Goal: Transaction & Acquisition: Purchase product/service

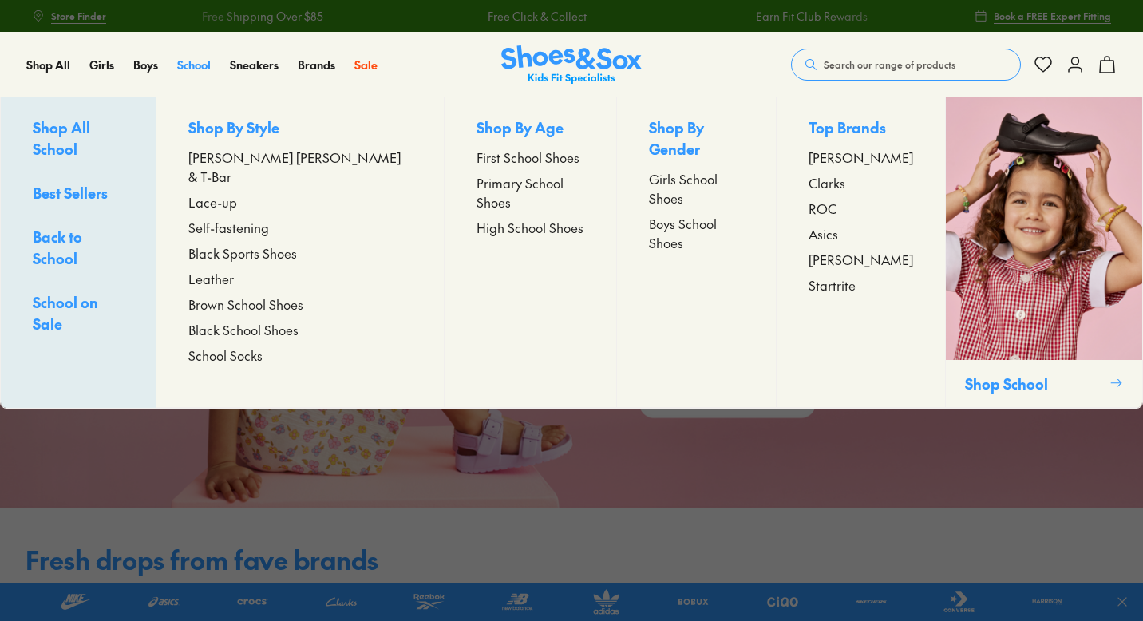
click at [196, 63] on span "School" at bounding box center [194, 65] width 34 height 16
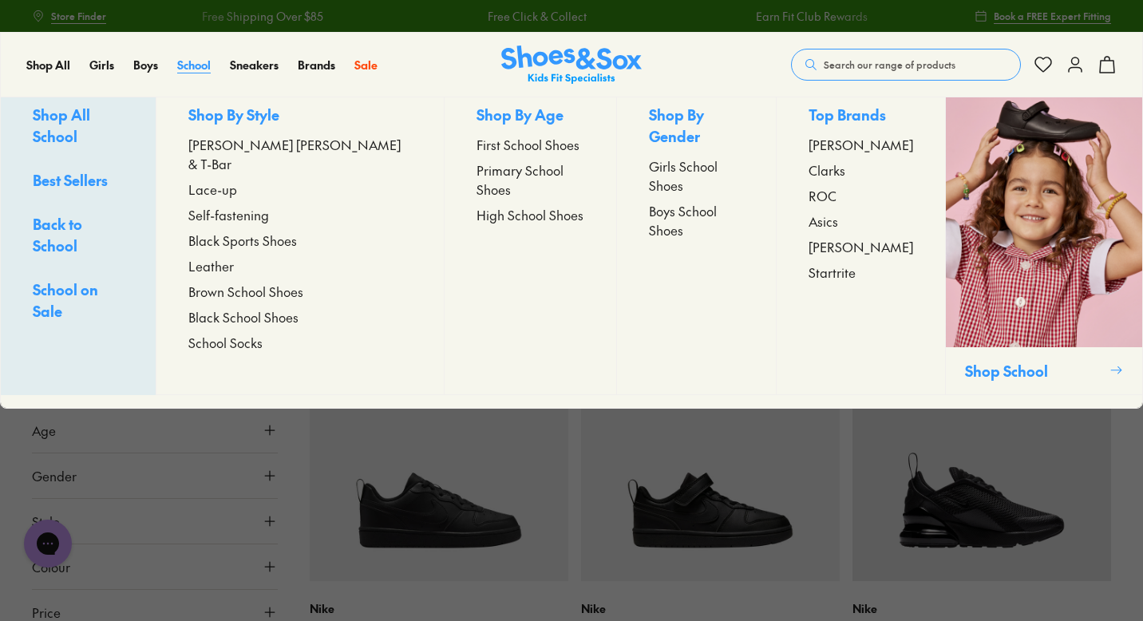
click at [196, 63] on span "School" at bounding box center [194, 65] width 34 height 16
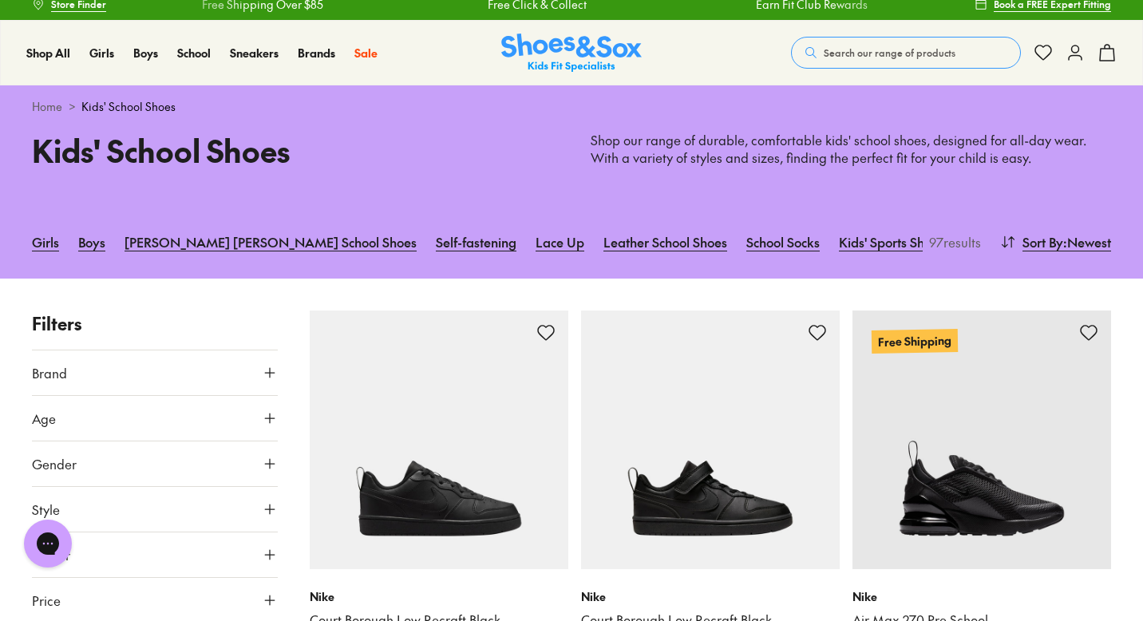
scroll to position [10, 0]
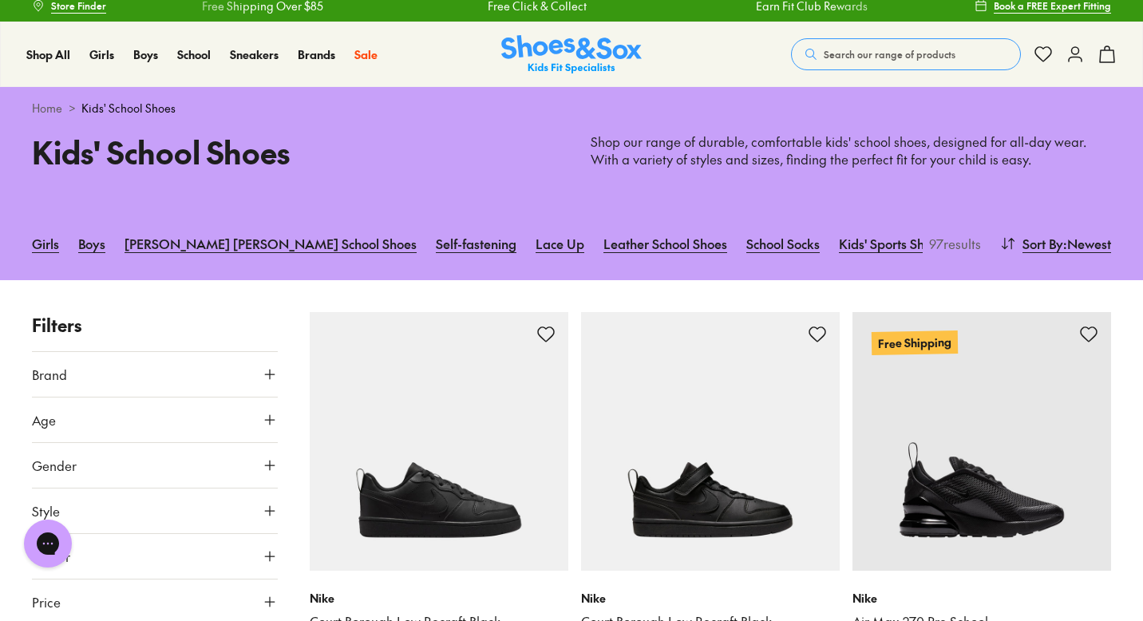
click at [82, 437] on button "Age" at bounding box center [155, 419] width 246 height 45
click at [45, 464] on div "Senior ( 33 )" at bounding box center [93, 457] width 123 height 19
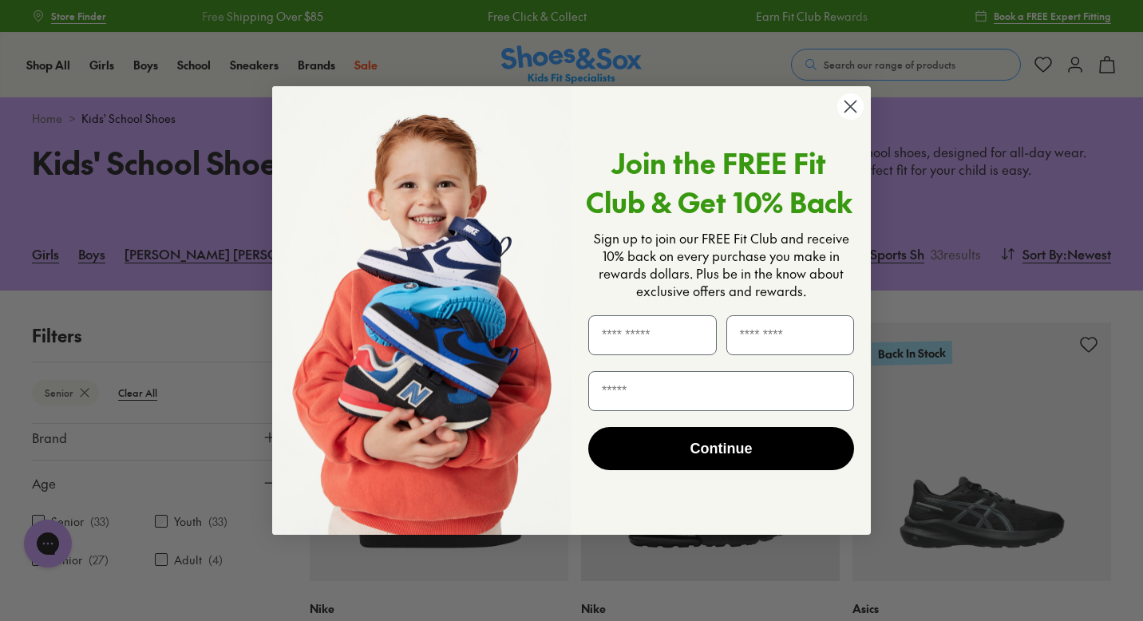
scroll to position [216, 0]
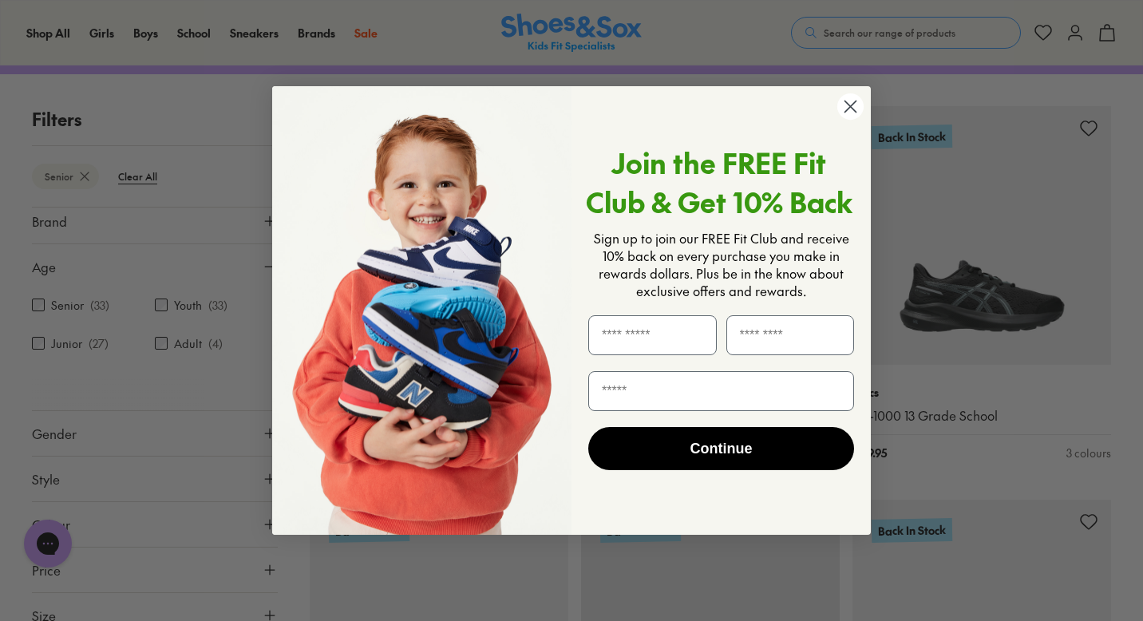
click at [850, 116] on circle "Close dialog" at bounding box center [850, 106] width 26 height 26
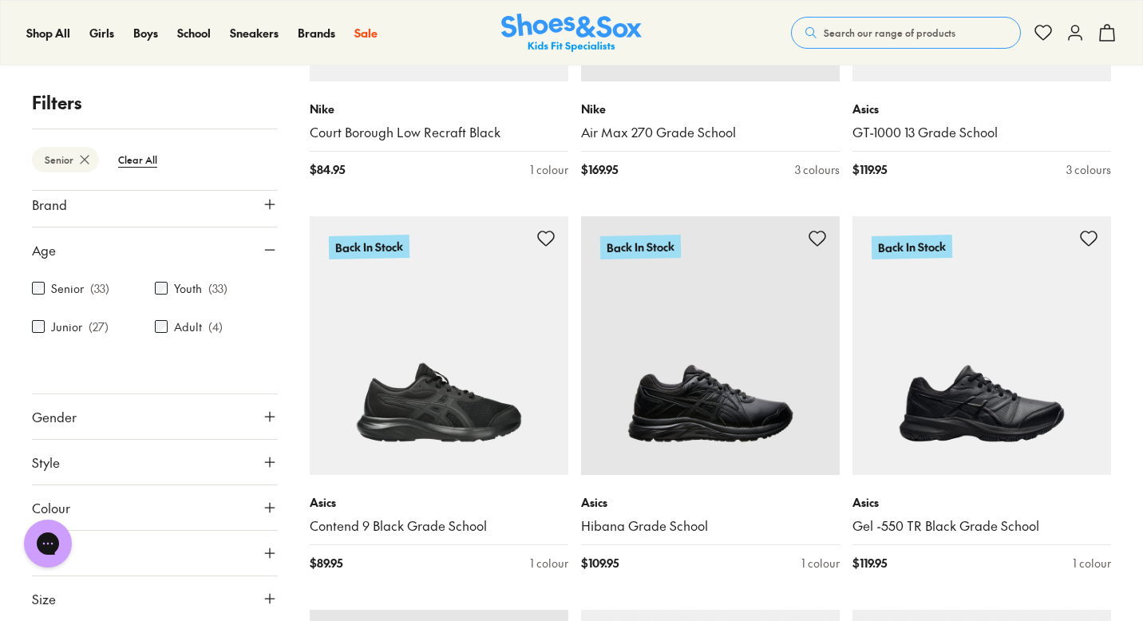
scroll to position [518, 0]
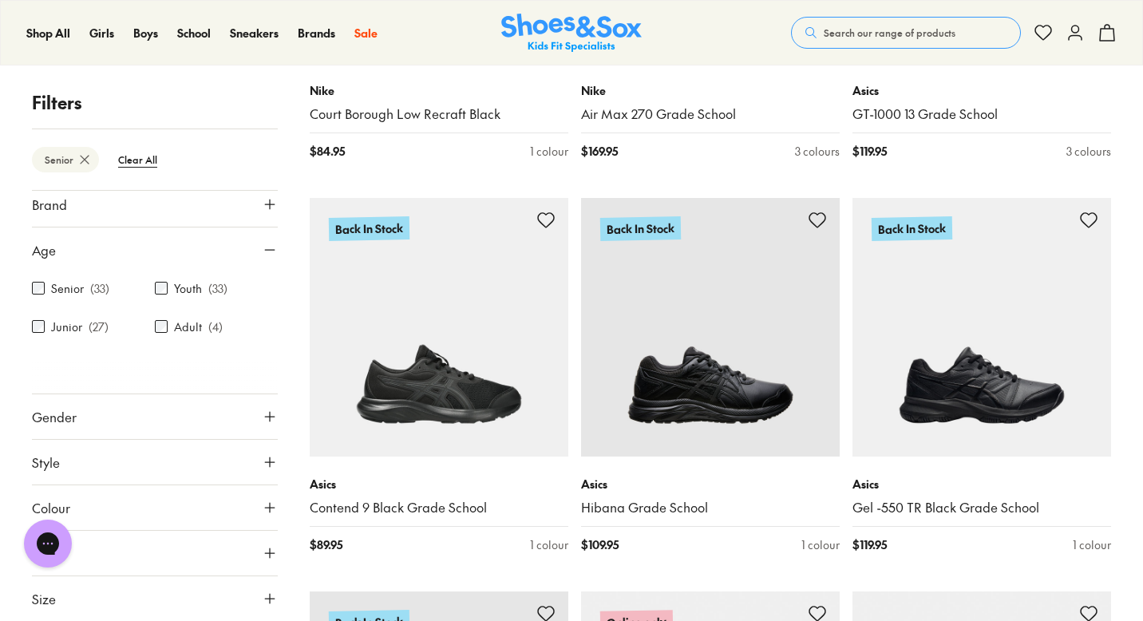
click at [80, 484] on x-modal "Colour Black ( 31 ) Brown ( 2 )" at bounding box center [155, 506] width 246 height 45
click at [93, 460] on button "Style" at bounding box center [155, 462] width 246 height 45
